Goal: Information Seeking & Learning: Learn about a topic

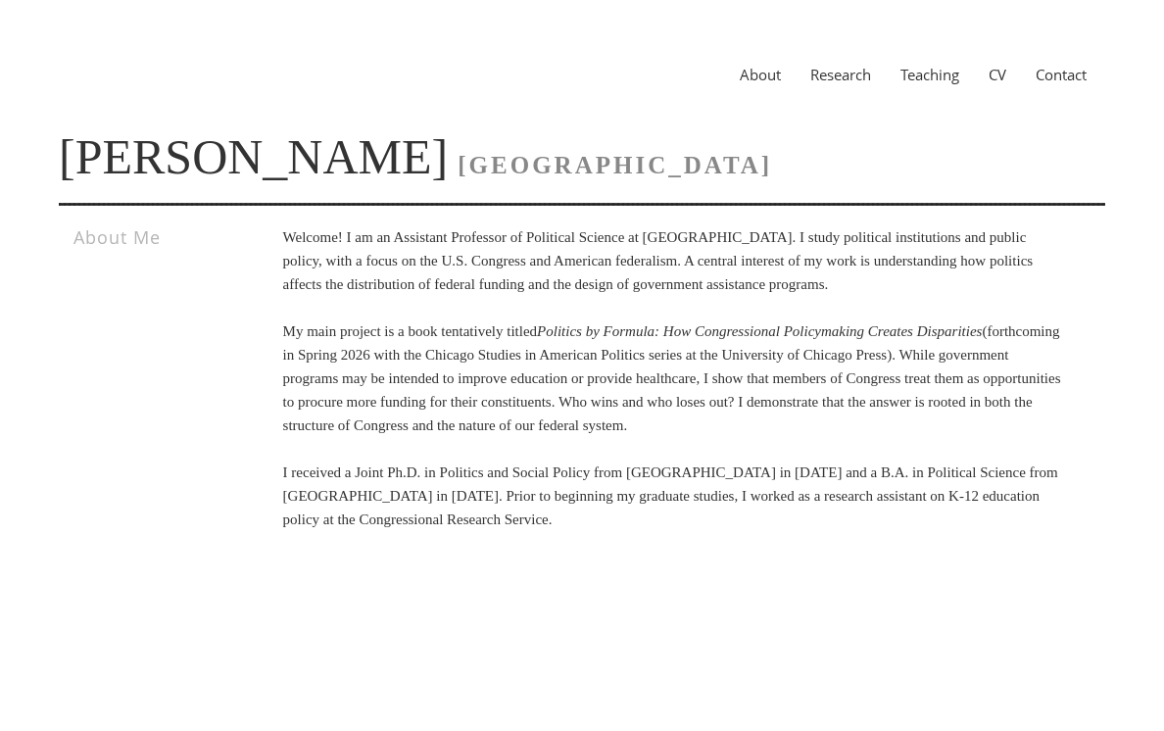
click at [842, 83] on link "Research" at bounding box center [841, 75] width 90 height 20
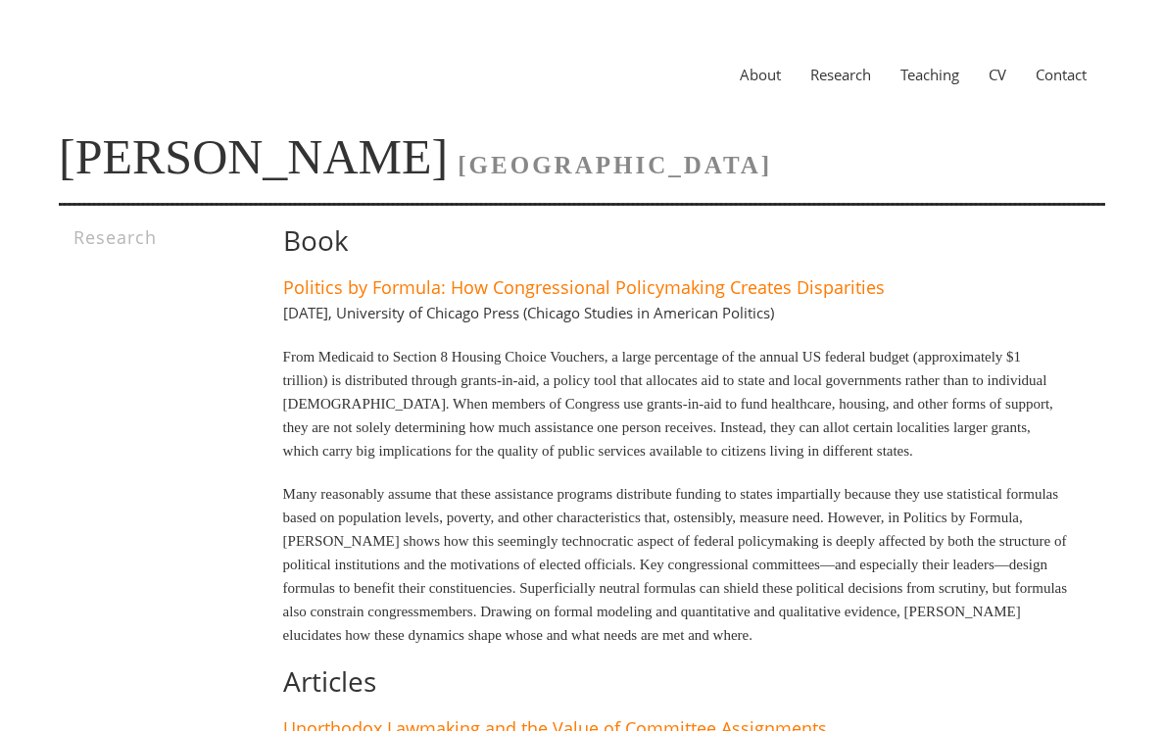
click at [1000, 78] on link "CV" at bounding box center [997, 75] width 47 height 20
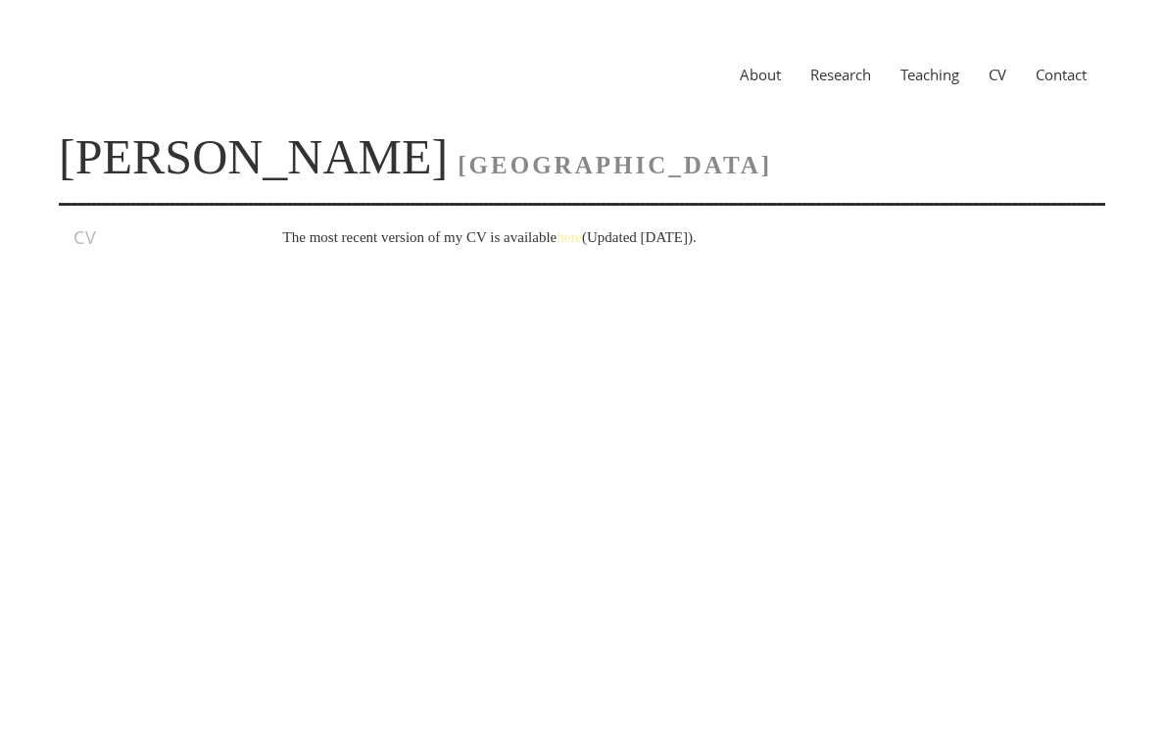
click at [582, 242] on link "here" at bounding box center [568, 237] width 25 height 16
